Goal: Transaction & Acquisition: Purchase product/service

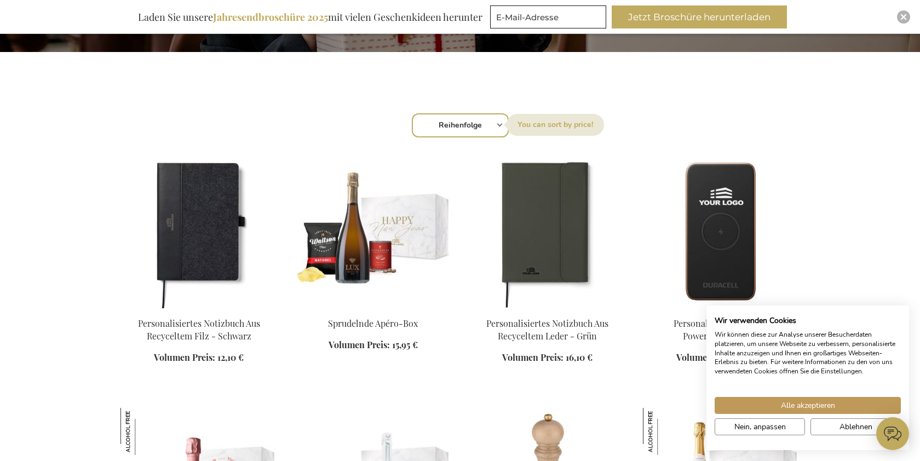
click at [498, 123] on div "Sortieren nach Reihenfolge Best Sellers Am meisten angesehen Neu Biggest Saving…" at bounding box center [461, 124] width 668 height 26
click at [499, 125] on div "Sortieren nach Reihenfolge Best Sellers Am meisten angesehen Neu Biggest Saving…" at bounding box center [461, 124] width 668 height 26
select select "price_desc"
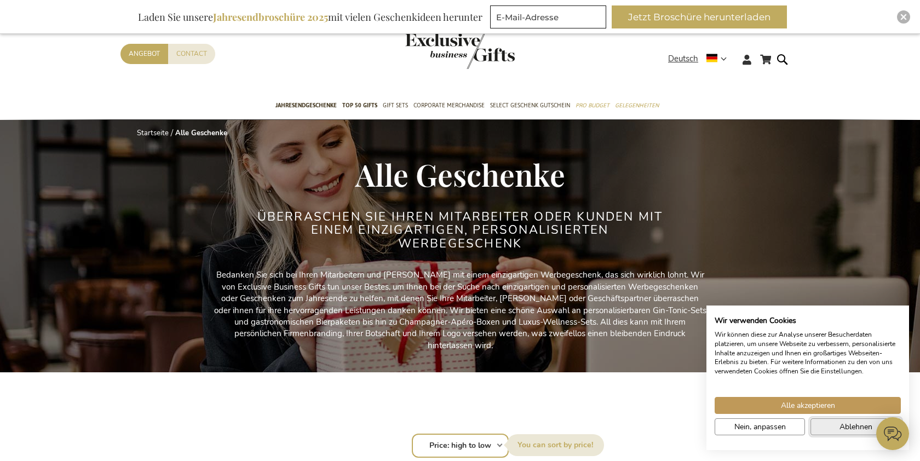
click at [829, 424] on button "Ablehnen" at bounding box center [856, 426] width 90 height 17
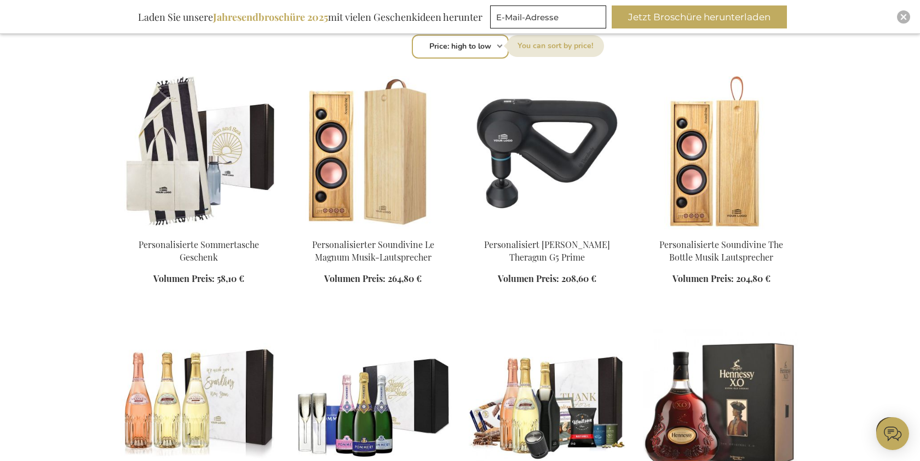
scroll to position [399, 0]
click at [511, 135] on img at bounding box center [547, 152] width 157 height 153
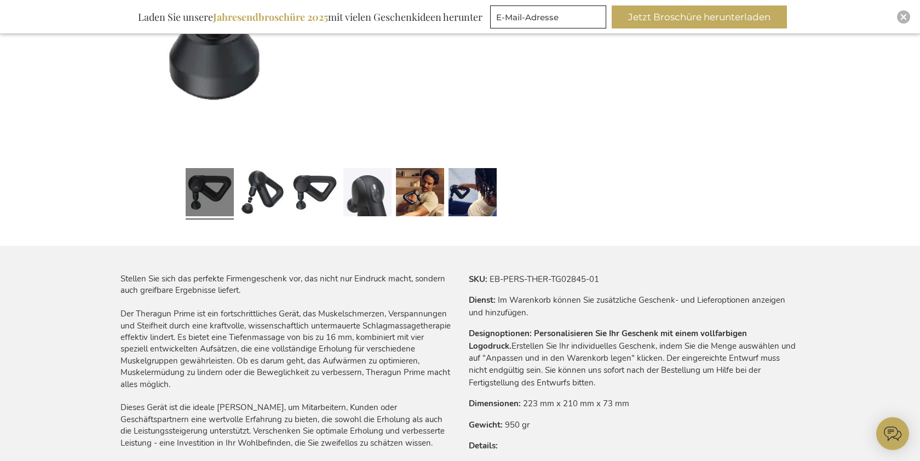
scroll to position [471, 0]
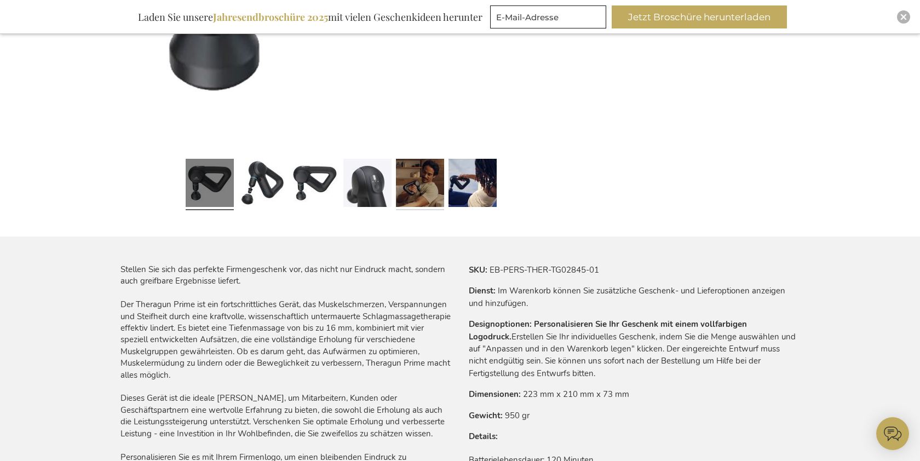
click at [418, 188] on link at bounding box center [420, 184] width 48 height 60
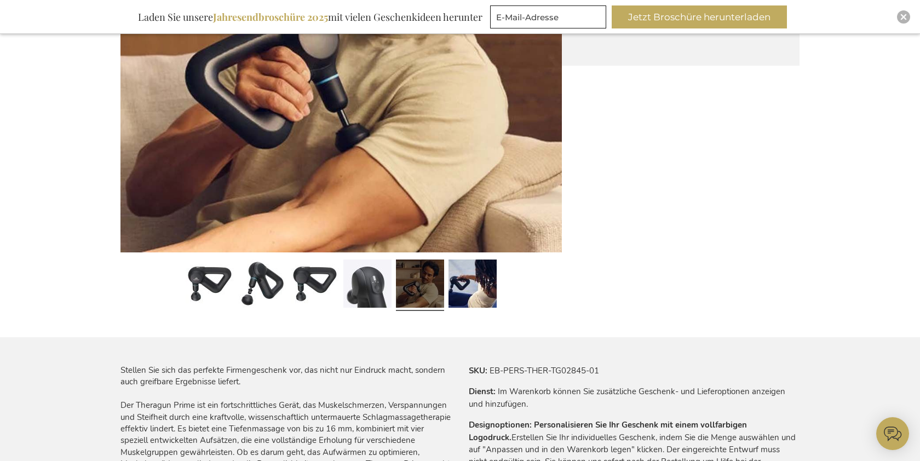
scroll to position [369, 0]
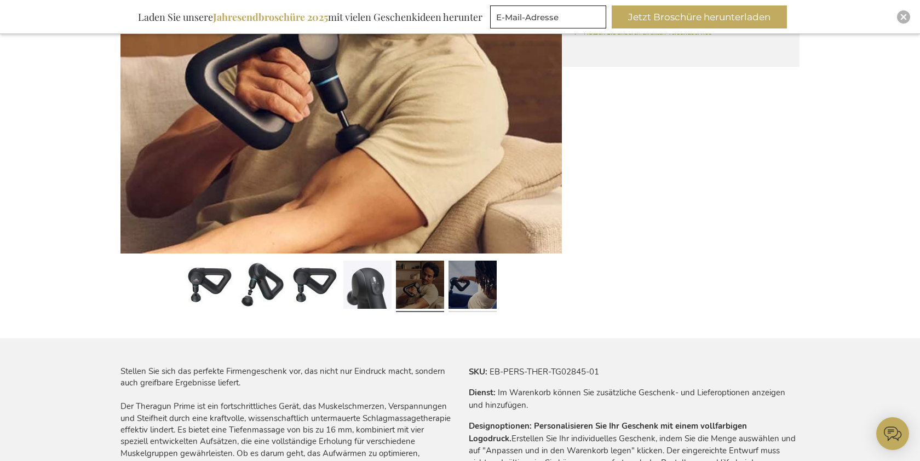
click at [466, 279] on link at bounding box center [473, 286] width 48 height 60
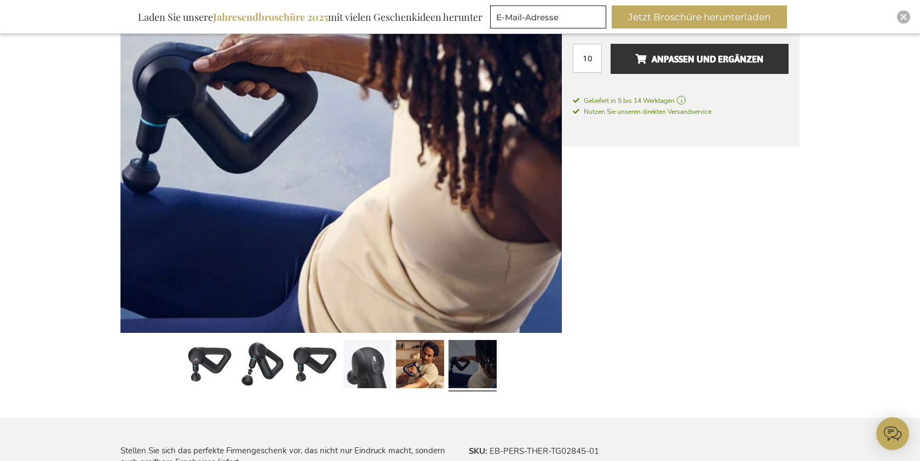
scroll to position [289, 0]
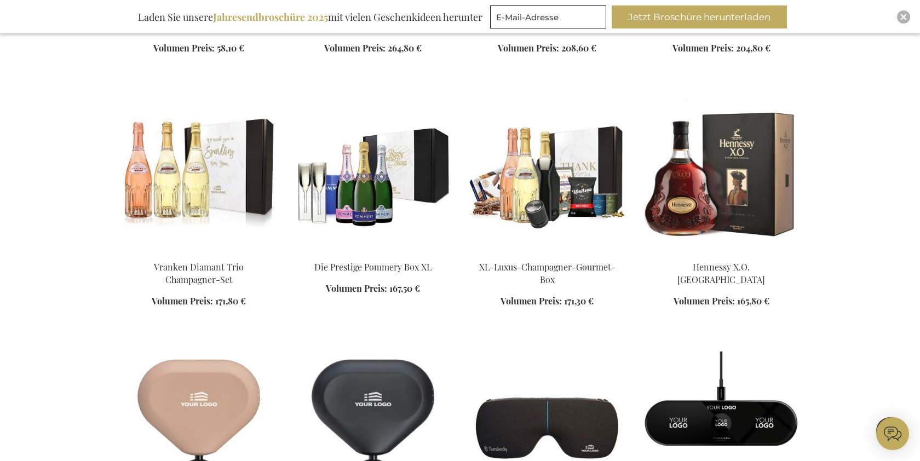
scroll to position [629, 0]
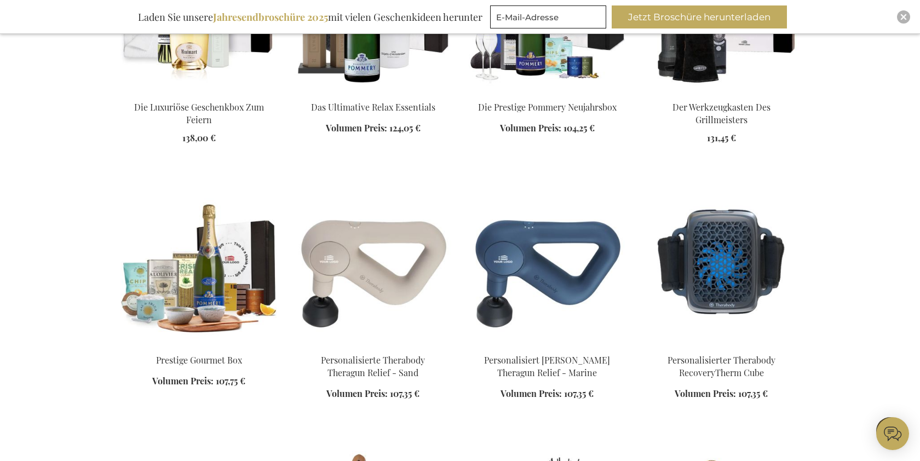
scroll to position [1626, 0]
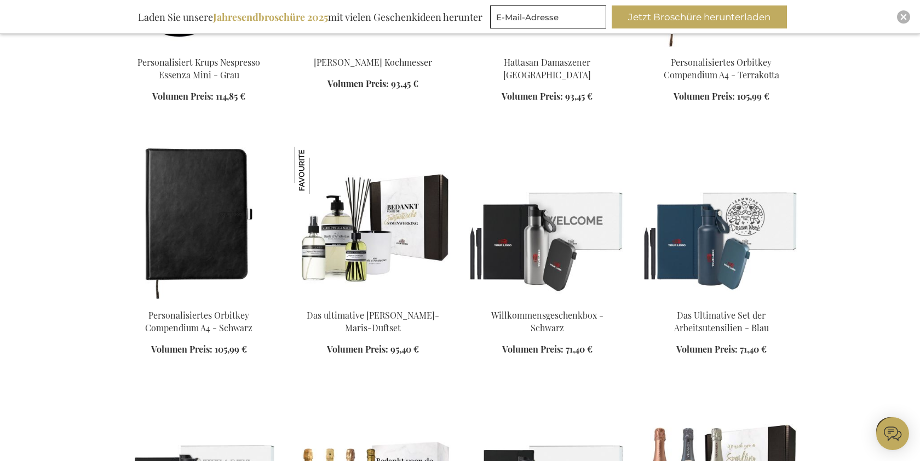
scroll to position [2354, 0]
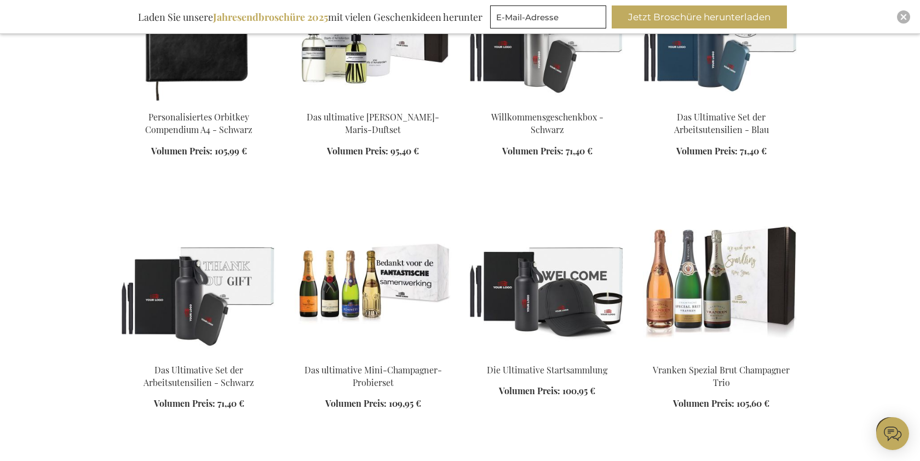
scroll to position [2552, 0]
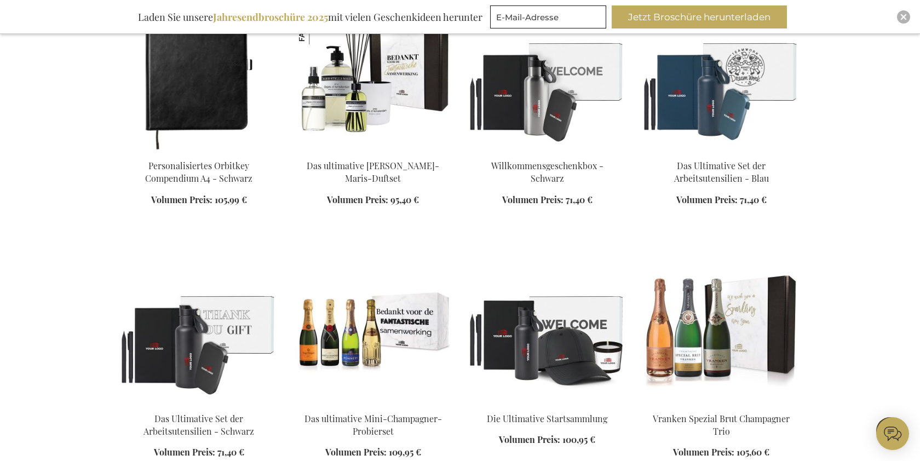
scroll to position [2502, 0]
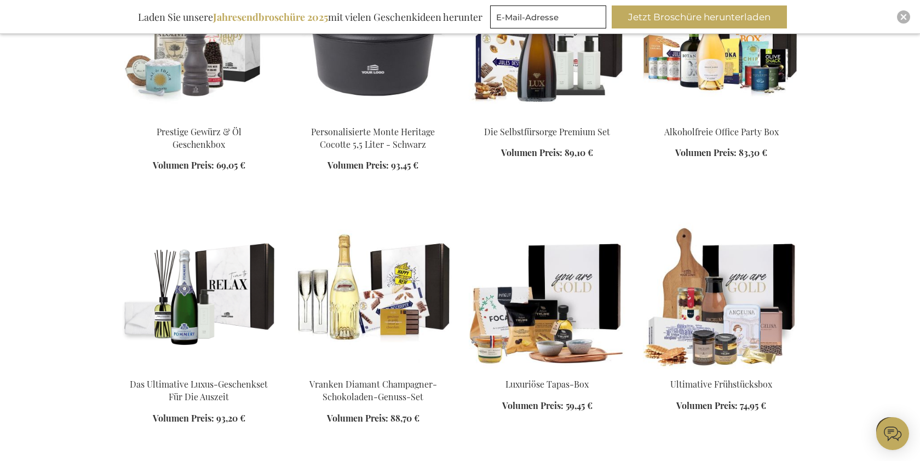
scroll to position [3305, 0]
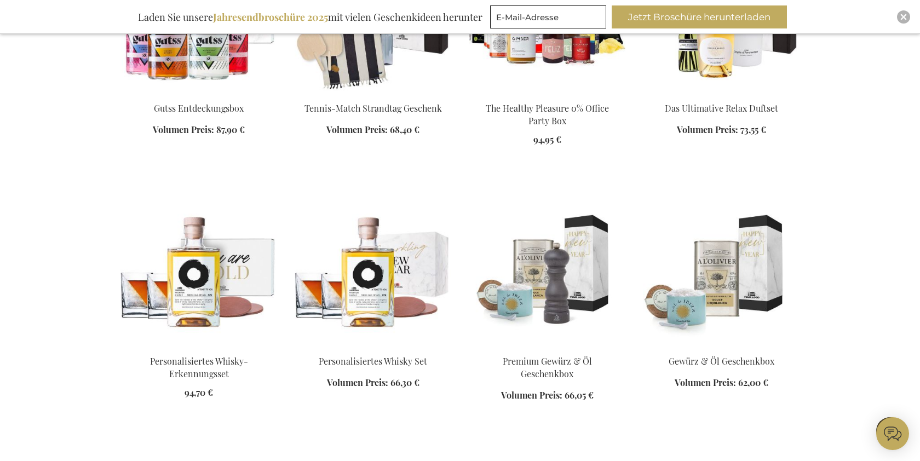
scroll to position [3826, 0]
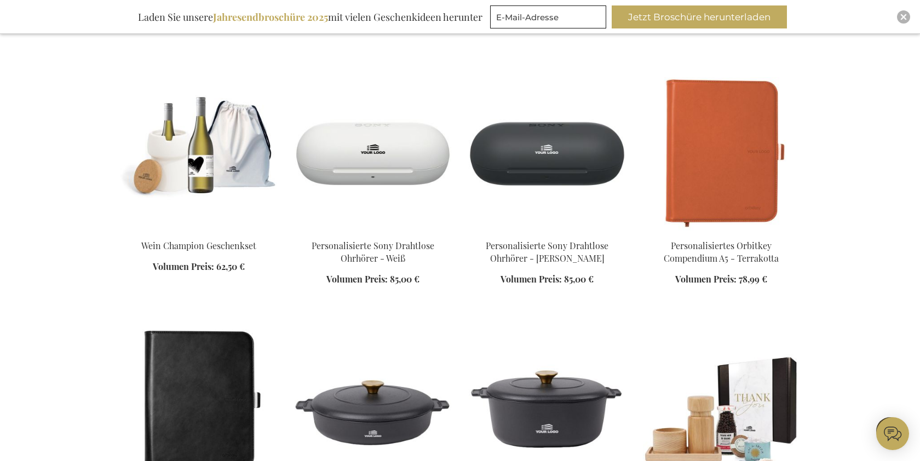
scroll to position [4701, 0]
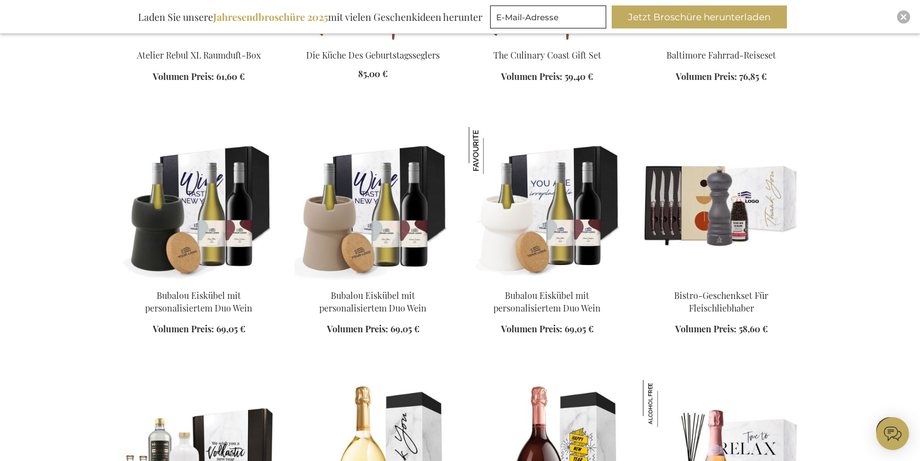
scroll to position [5668, 0]
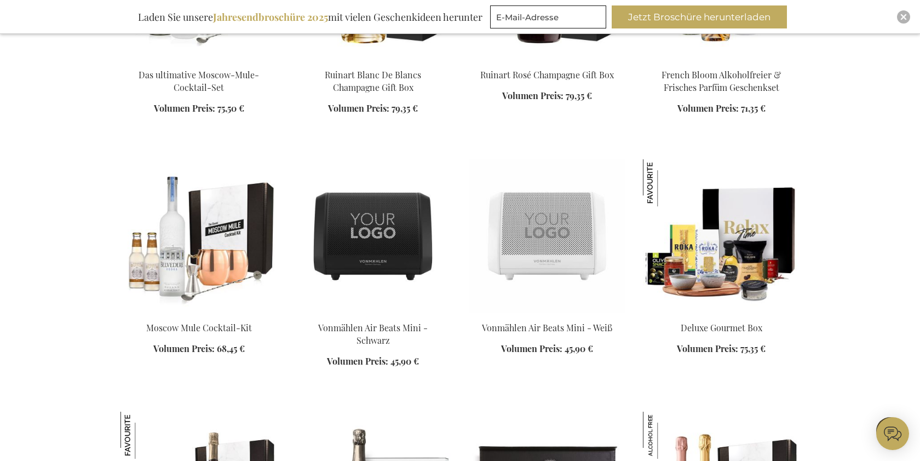
scroll to position [6156, 0]
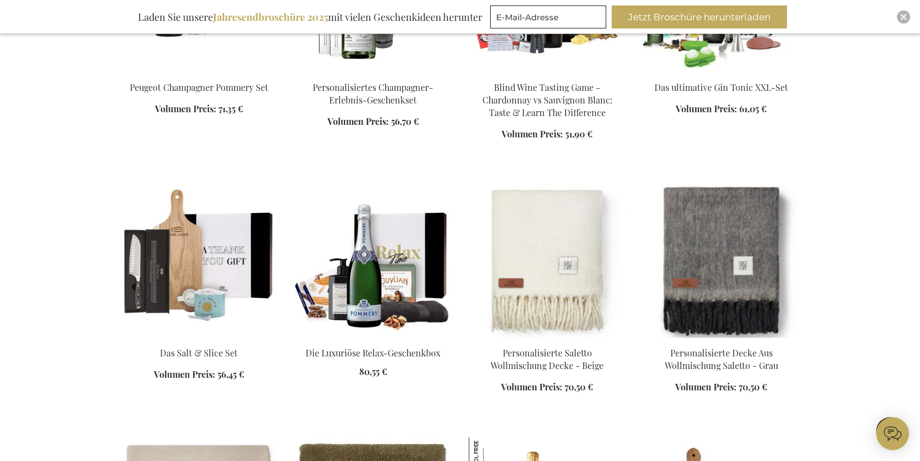
scroll to position [6885, 0]
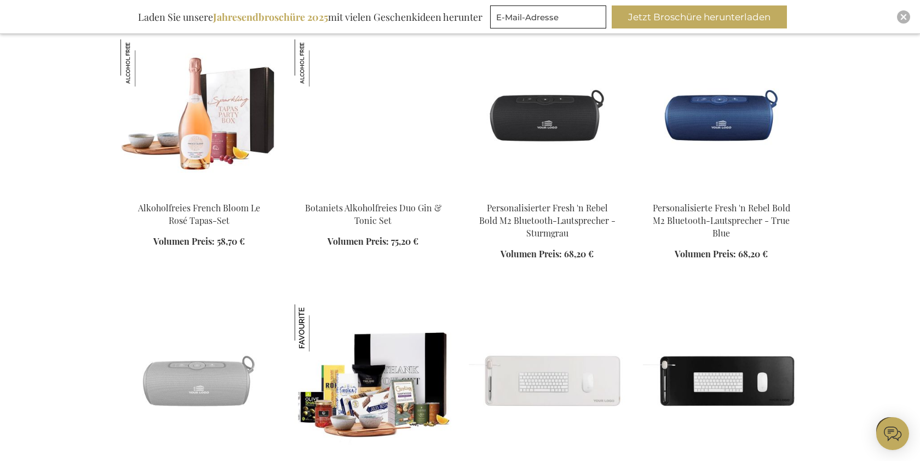
scroll to position [7870, 0]
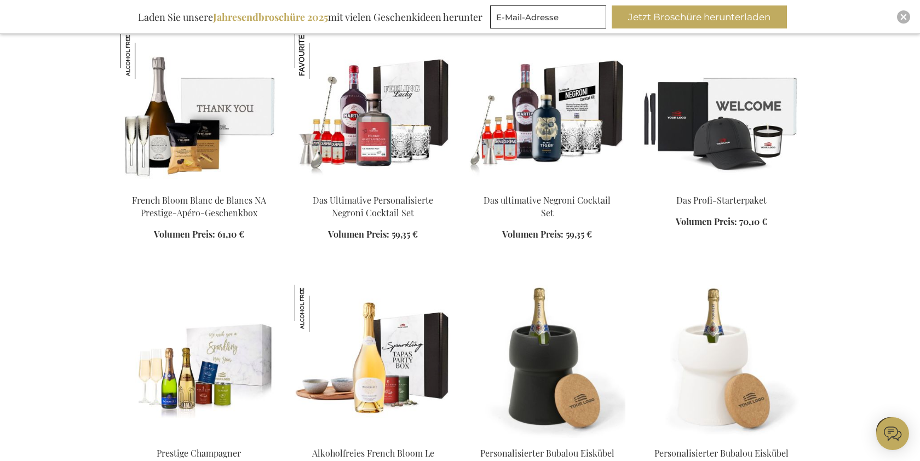
scroll to position [8338, 0]
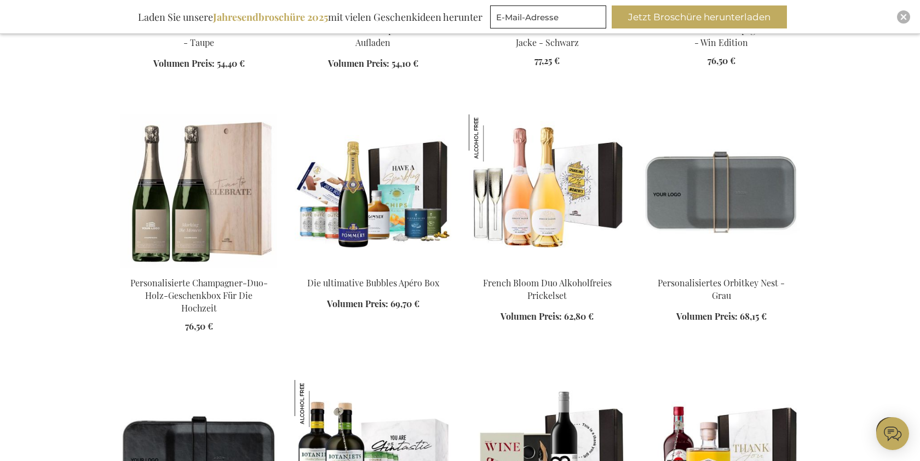
scroll to position [9014, 0]
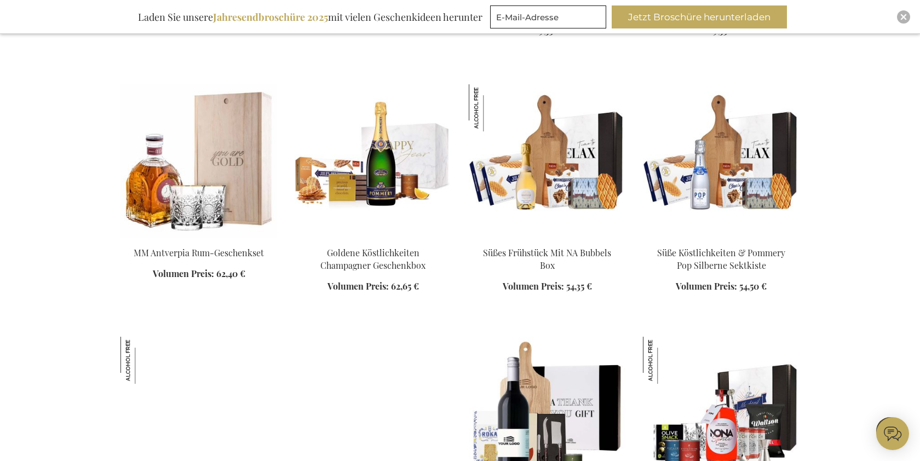
scroll to position [10840, 0]
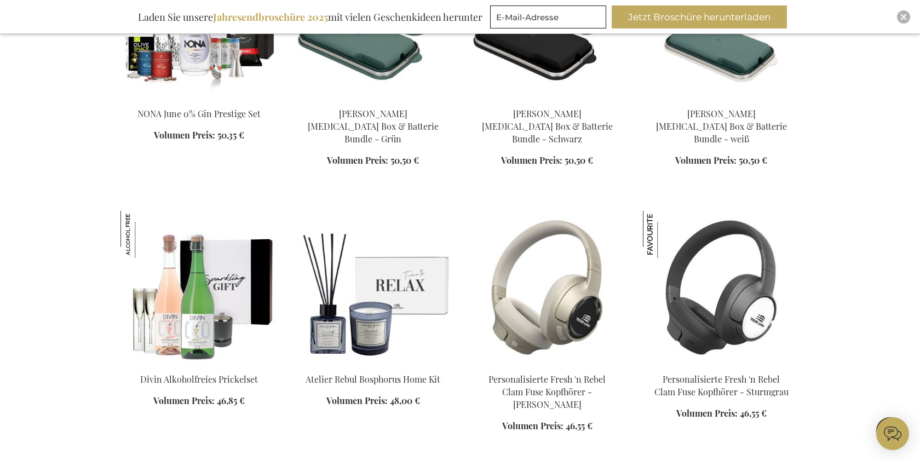
scroll to position [11519, 0]
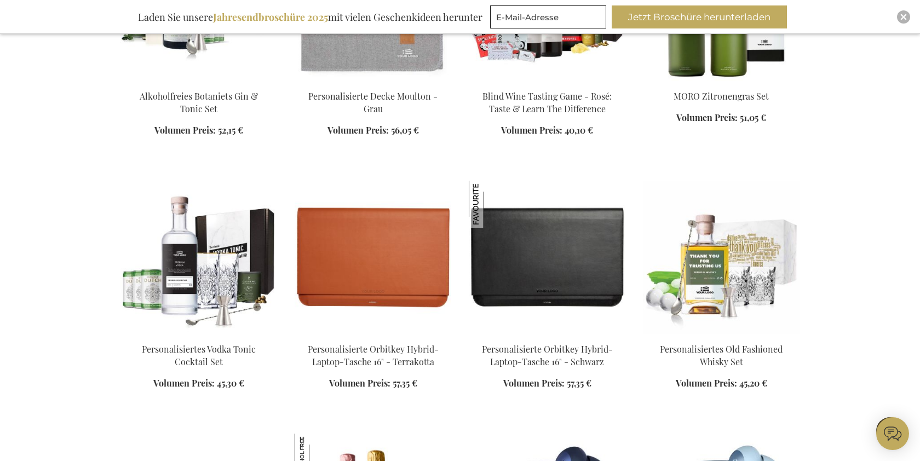
scroll to position [13079, 0]
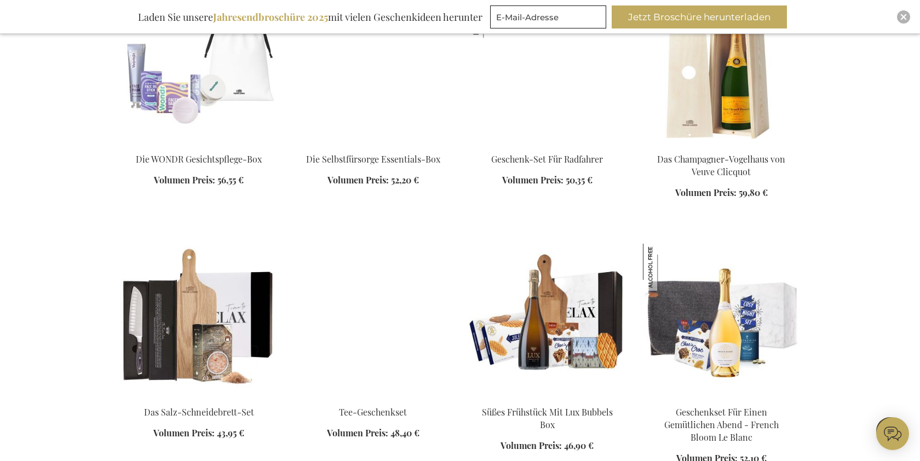
scroll to position [13742, 0]
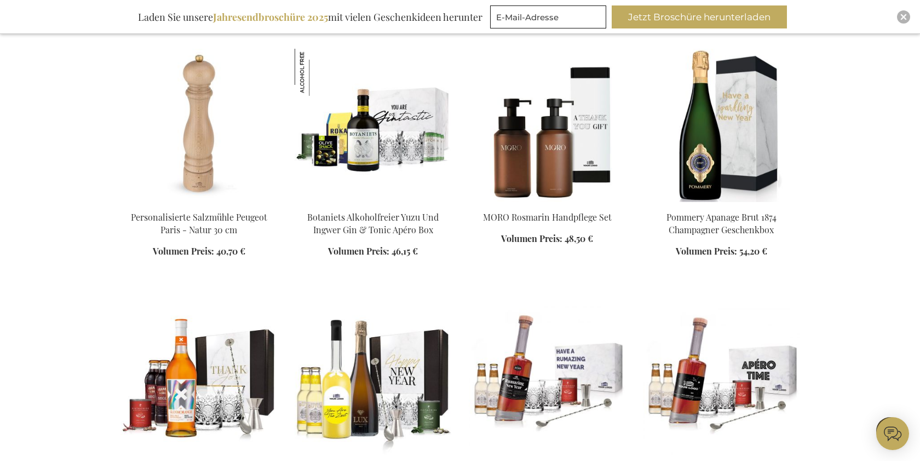
scroll to position [14506, 0]
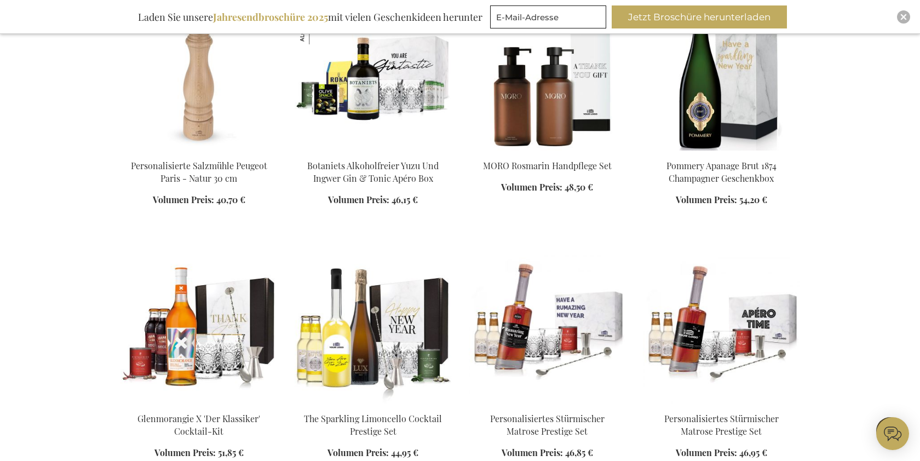
scroll to position [14481, 0]
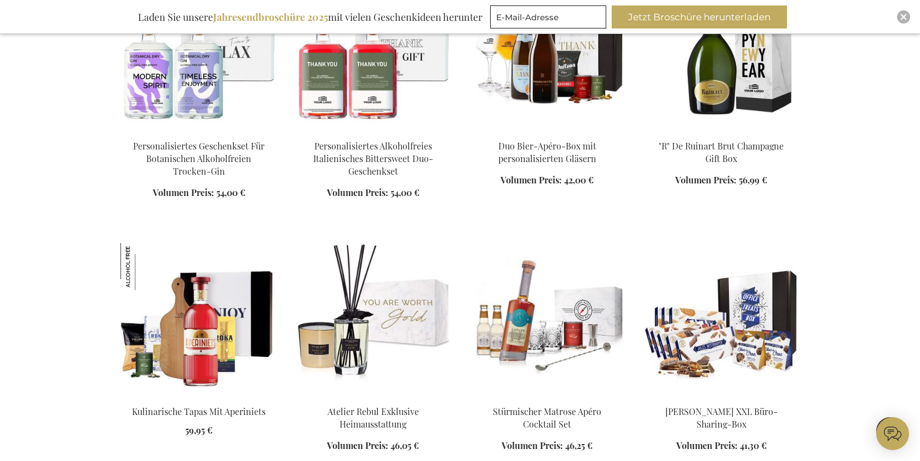
scroll to position [16392, 0]
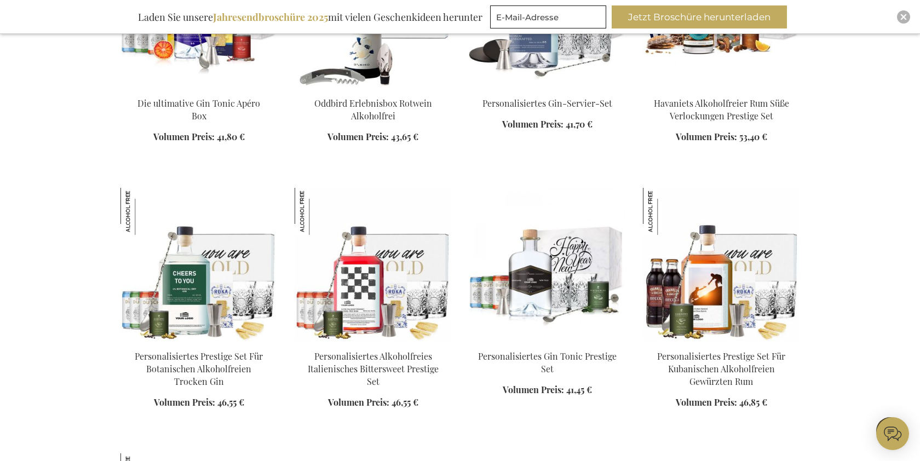
scroll to position [16649, 0]
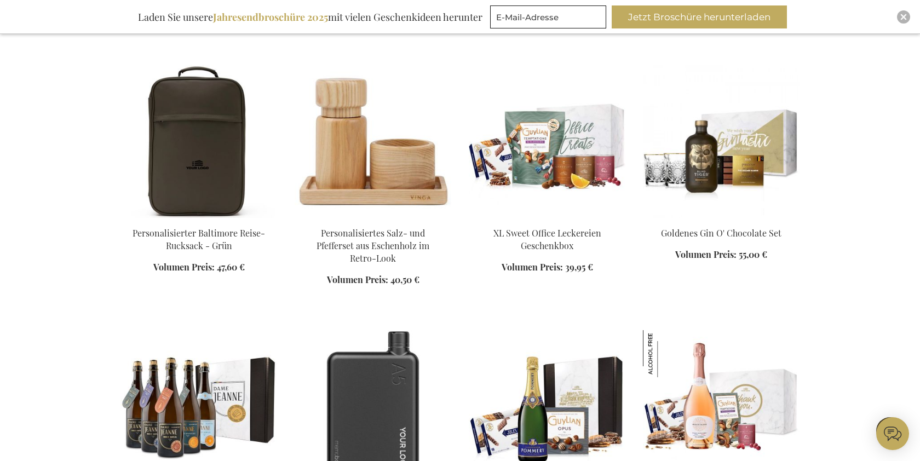
scroll to position [17548, 0]
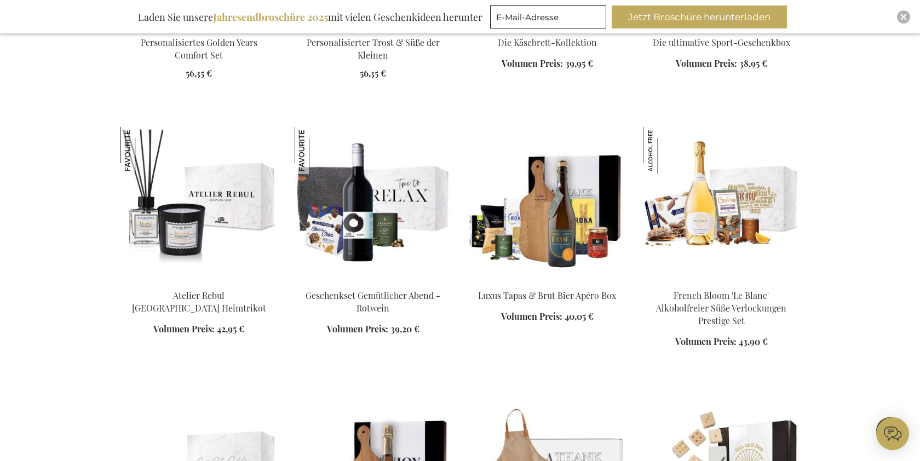
scroll to position [19866, 0]
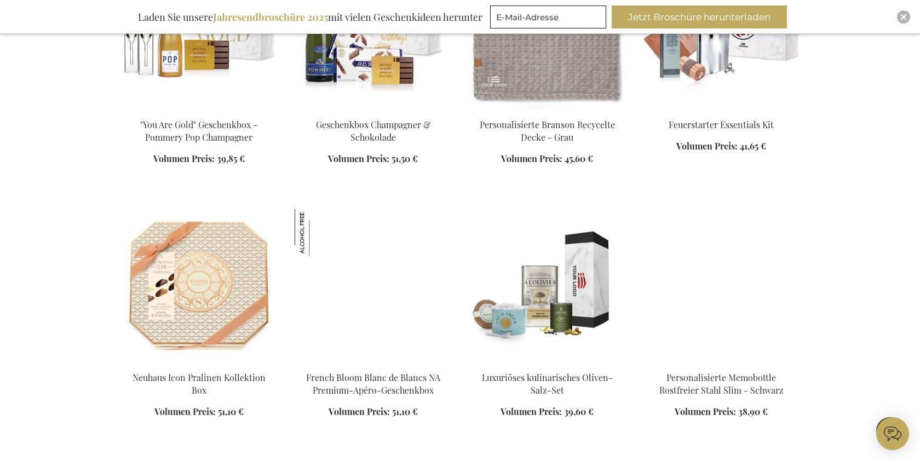
scroll to position [20745, 0]
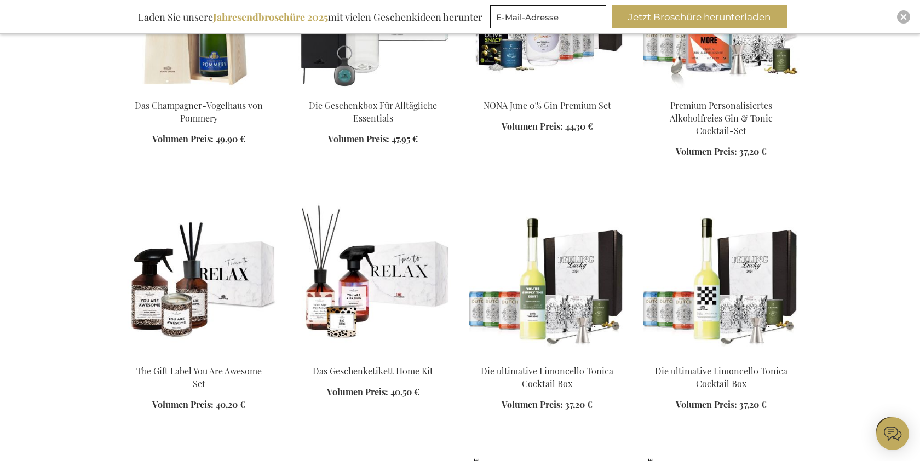
scroll to position [21305, 0]
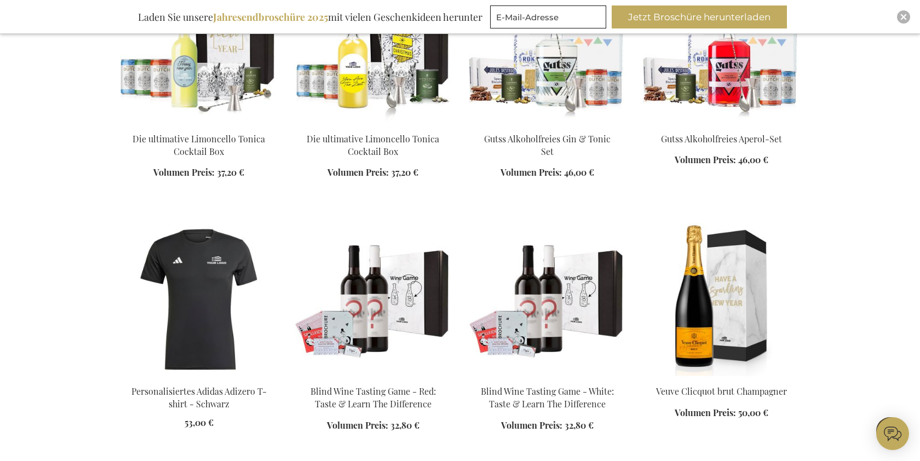
scroll to position [22091, 0]
